Goal: Task Accomplishment & Management: Use online tool/utility

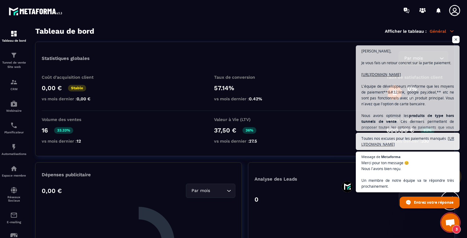
scroll to position [2829, 0]
click at [448, 221] on span "Ouvrir le chat" at bounding box center [450, 223] width 10 height 9
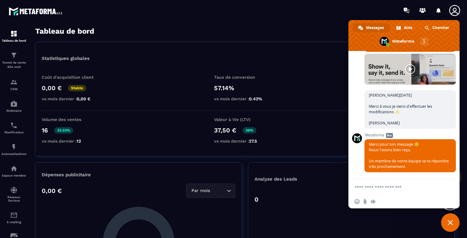
click at [447, 222] on span "Fermer le chat" at bounding box center [450, 222] width 19 height 19
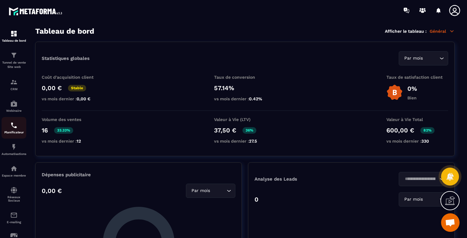
click at [15, 129] on img at bounding box center [13, 125] width 7 height 7
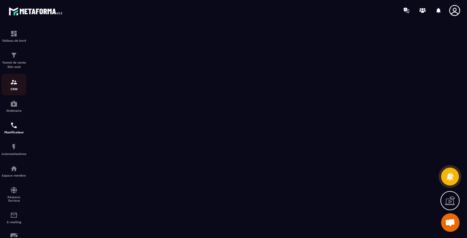
click at [15, 80] on img at bounding box center [13, 81] width 7 height 7
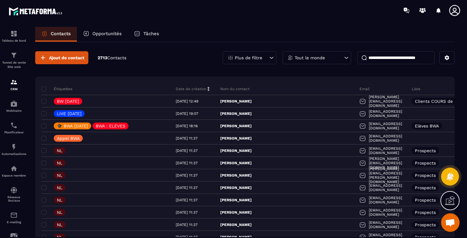
click at [259, 60] on p "Plus de filtre" at bounding box center [248, 58] width 27 height 4
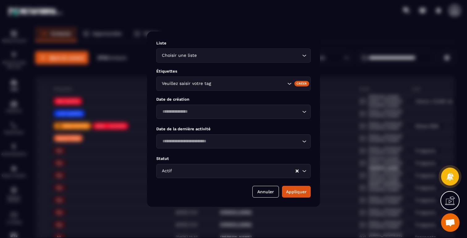
click at [247, 83] on input "Search for option" at bounding box center [249, 83] width 74 height 7
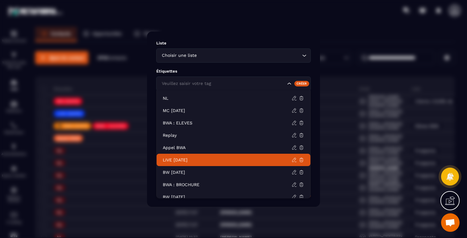
click at [189, 160] on p "LIVE [DATE]" at bounding box center [227, 160] width 129 height 6
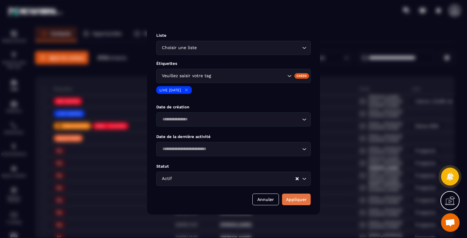
click at [292, 200] on button "Appliquer" at bounding box center [296, 200] width 29 height 12
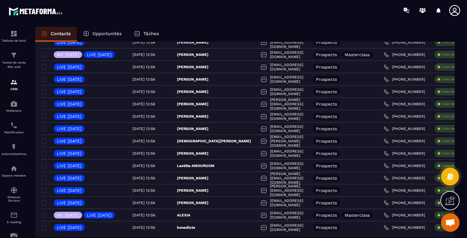
scroll to position [311, 0]
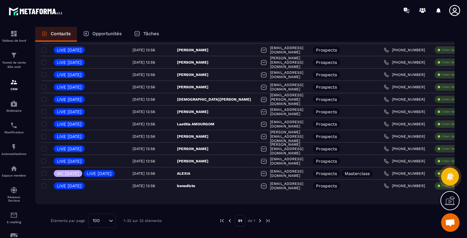
click at [261, 222] on img at bounding box center [260, 221] width 6 height 6
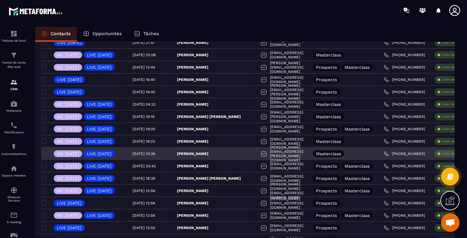
scroll to position [0, 0]
